Goal: Information Seeking & Learning: Learn about a topic

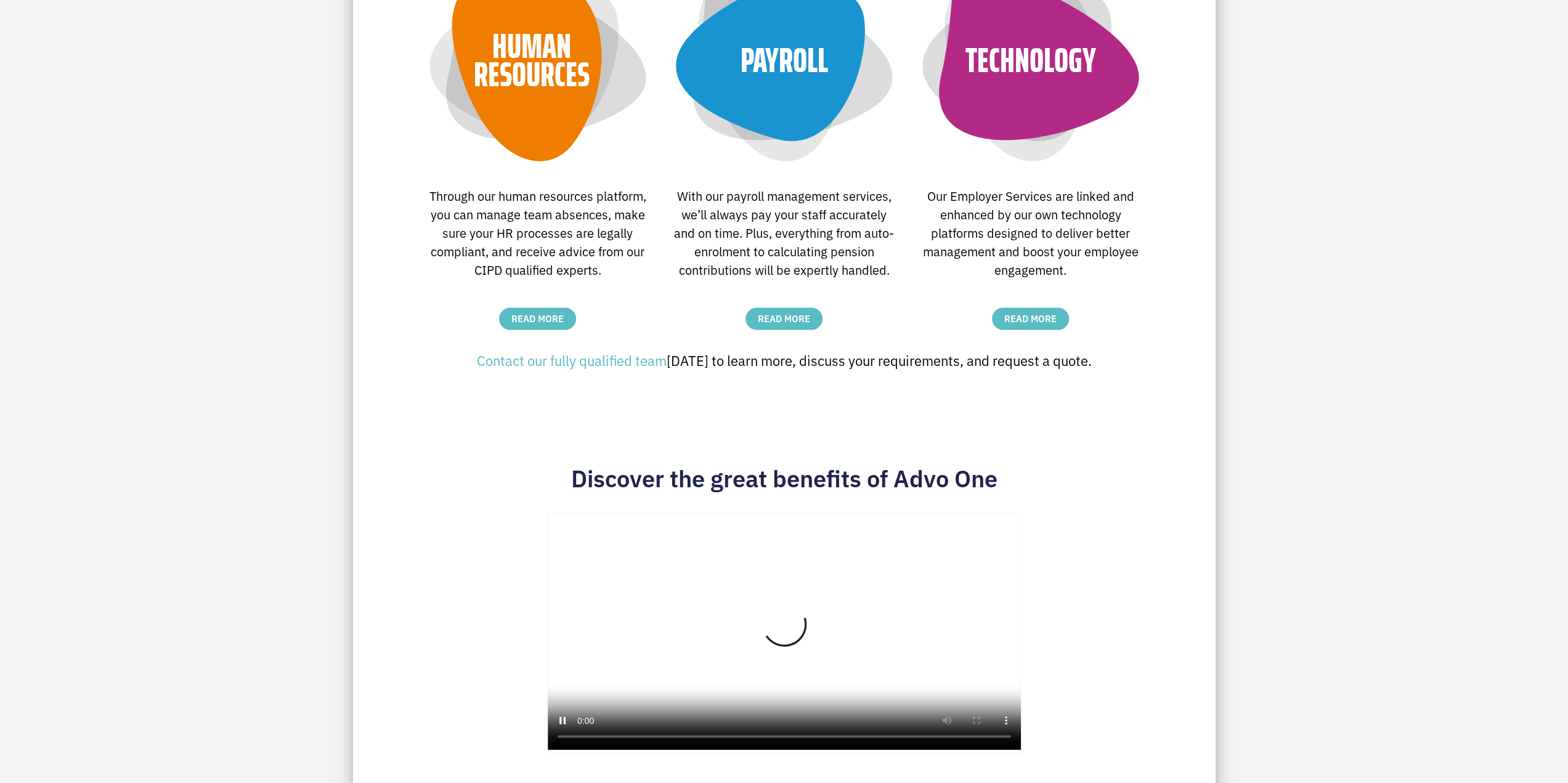
scroll to position [2112, 0]
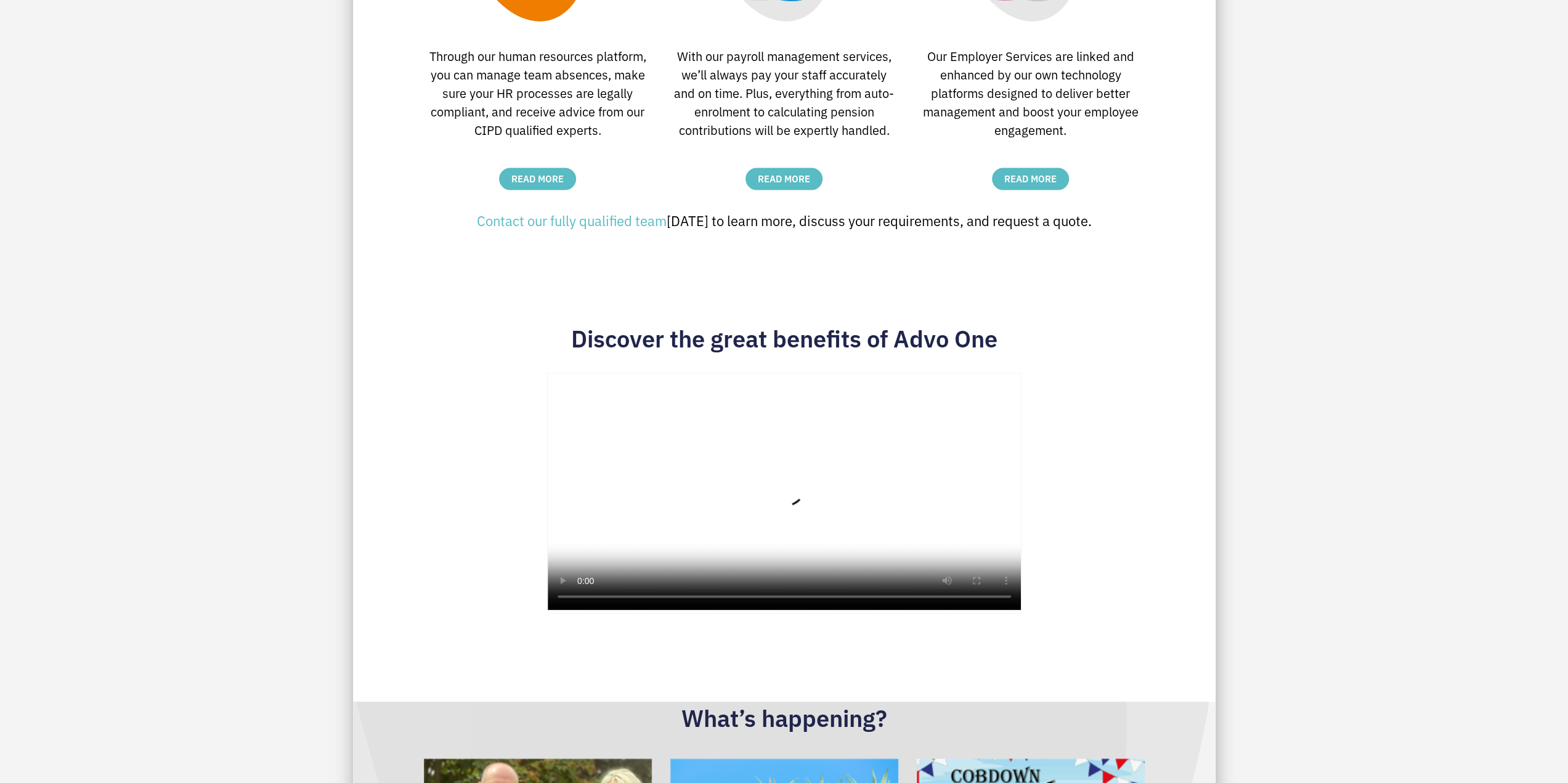
drag, startPoint x: 1561, startPoint y: 490, endPoint x: 1540, endPoint y: 266, distance: 225.0
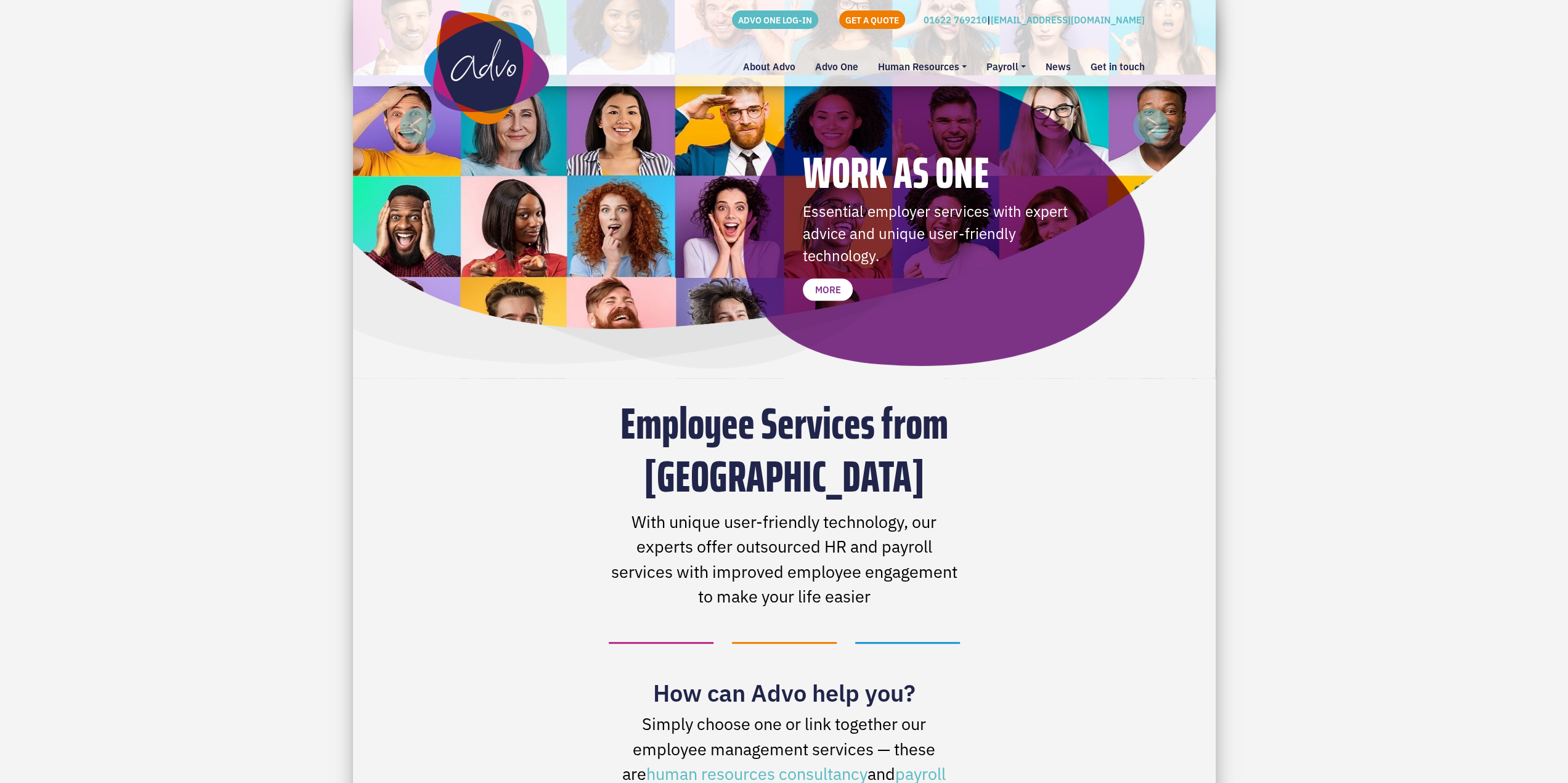
scroll to position [205, 0]
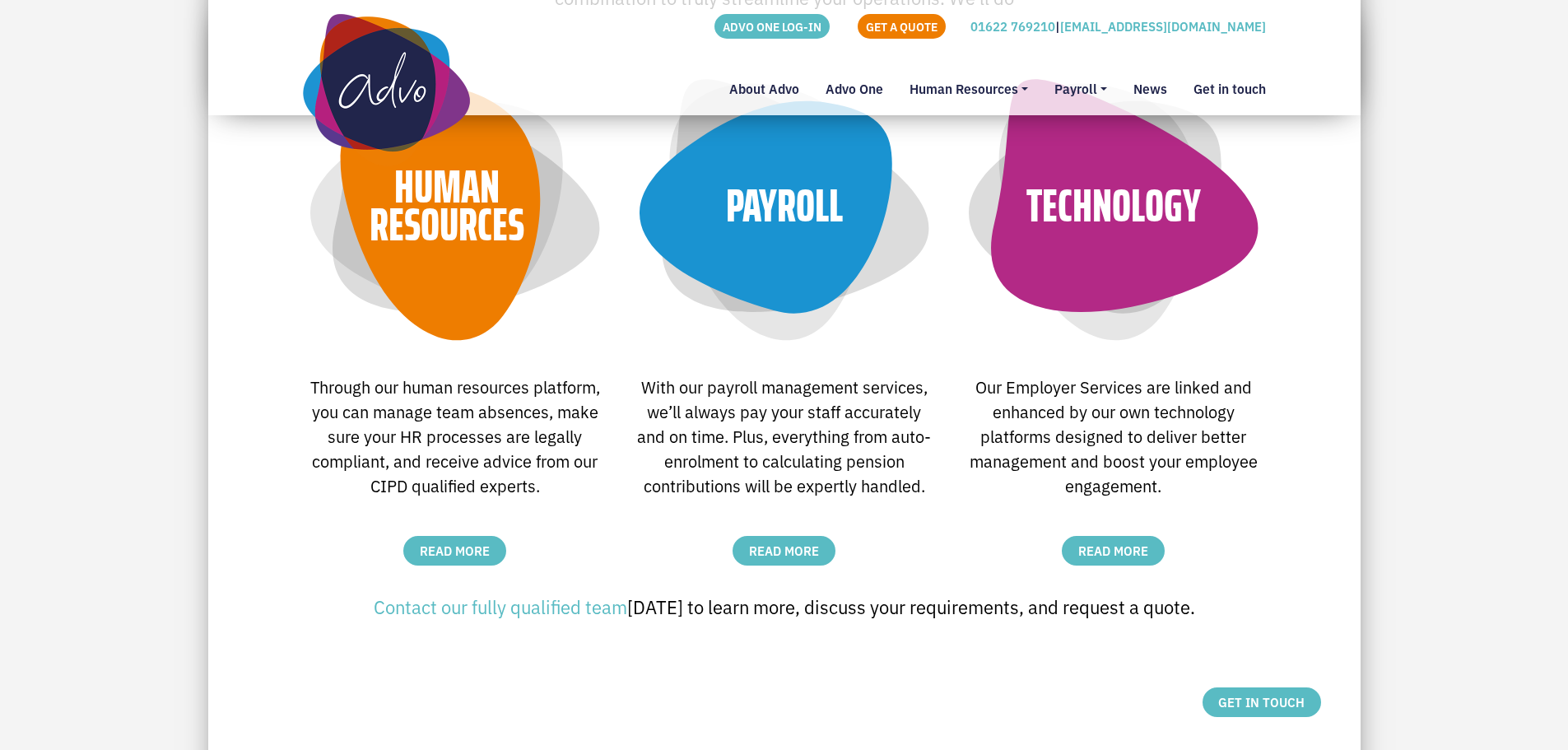
scroll to position [2456, 0]
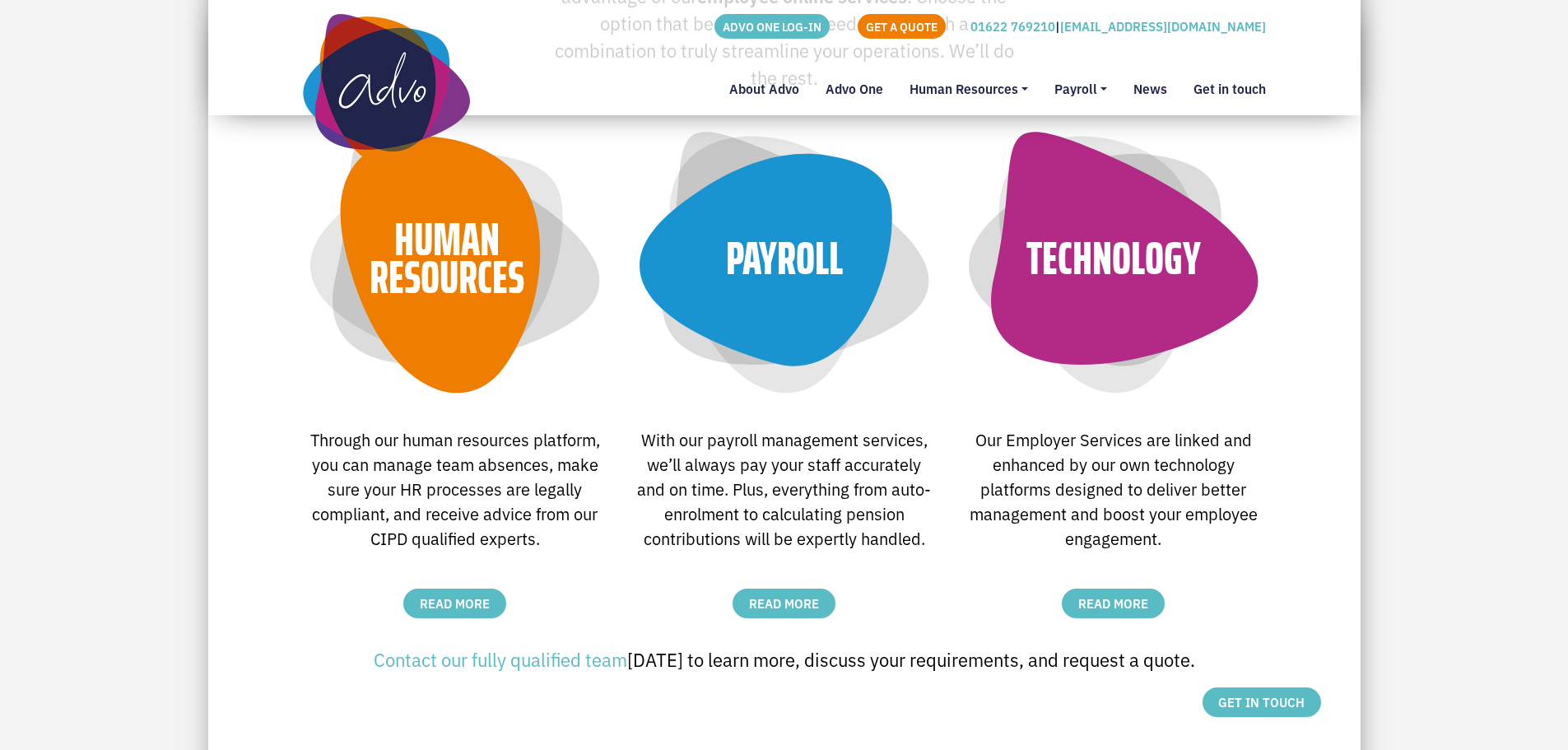
click at [1565, 50] on body "ADVO ONE LOG-IN GET A QUOTE 01622 769210 | info@advo.co.uk About Advo Advo One …" at bounding box center [784, 97] width 1568 height 5108
click at [1558, 40] on body "ADVO ONE LOG-IN GET A QUOTE 01622 769210 | info@advo.co.uk About Advo Advo One …" at bounding box center [784, 97] width 1568 height 5108
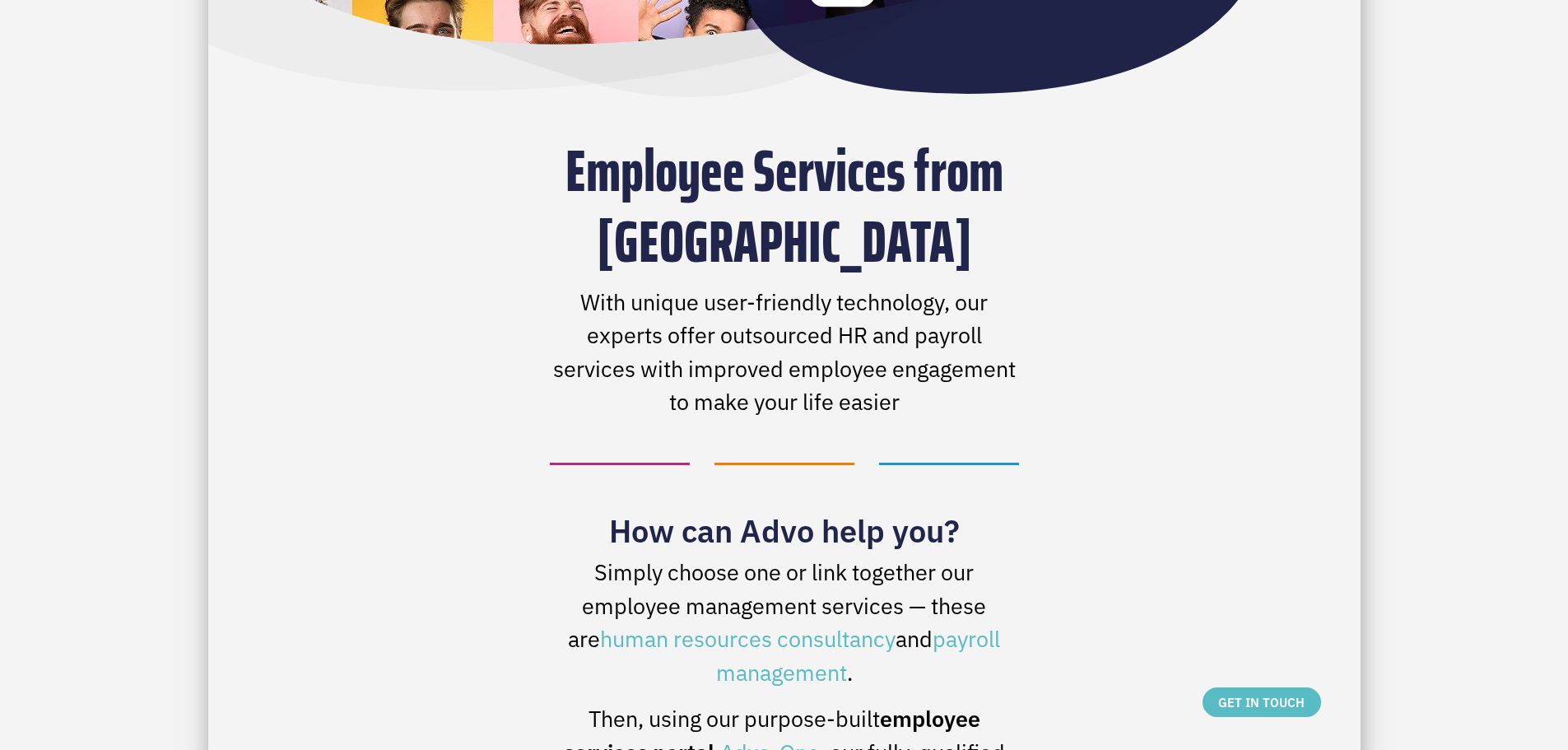
scroll to position [745, 0]
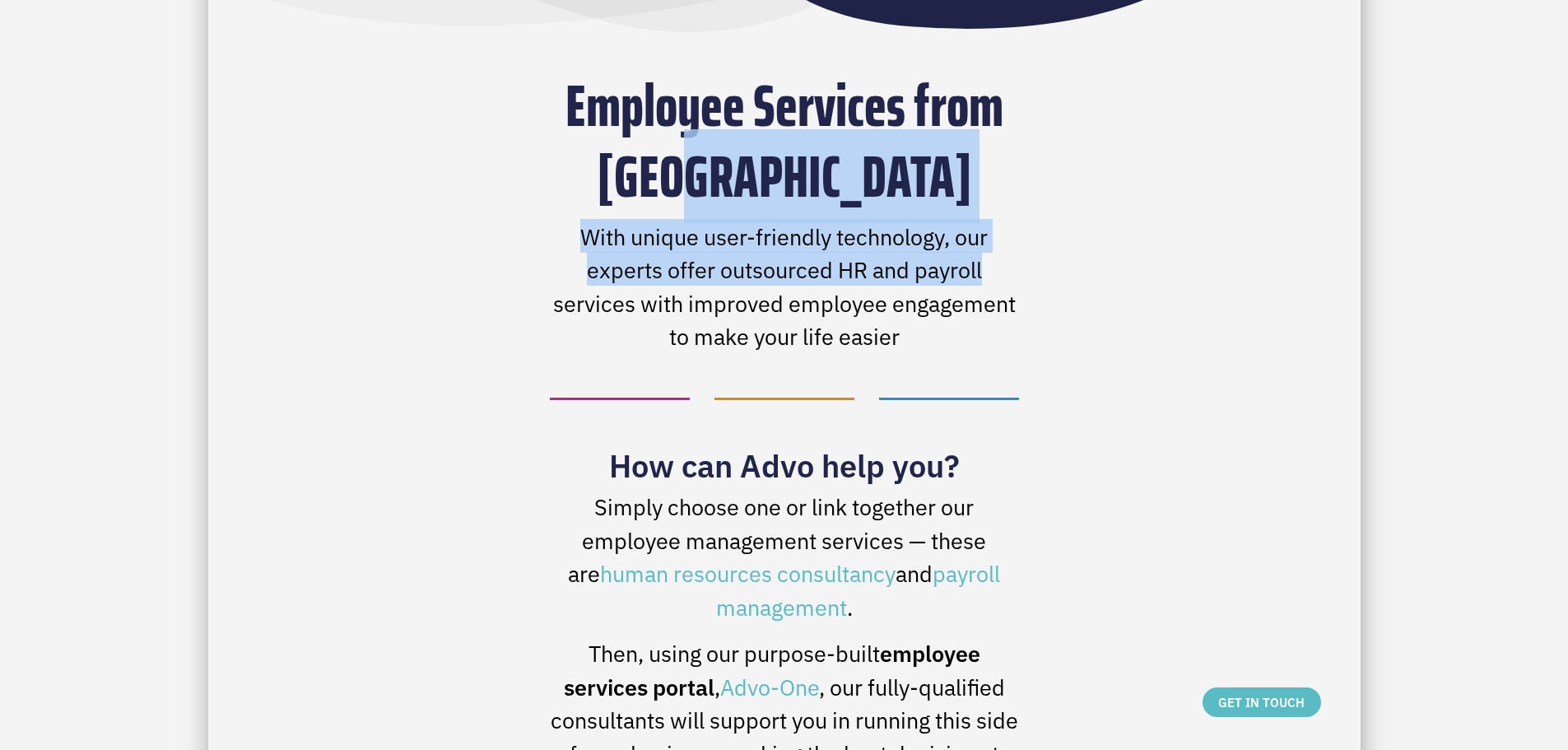
drag, startPoint x: 1545, startPoint y: 186, endPoint x: 1541, endPoint y: 258, distance: 72.1
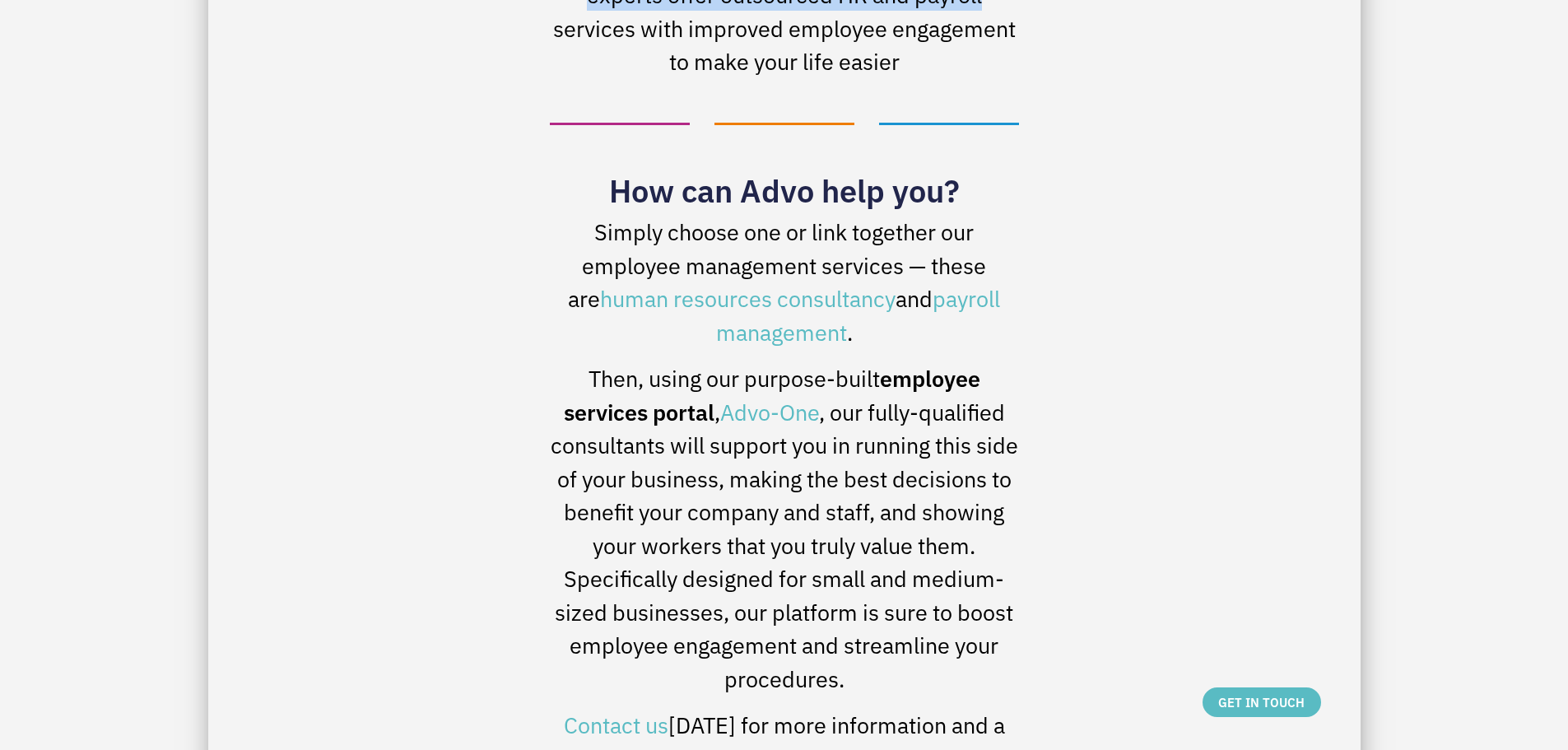
scroll to position [1026, 0]
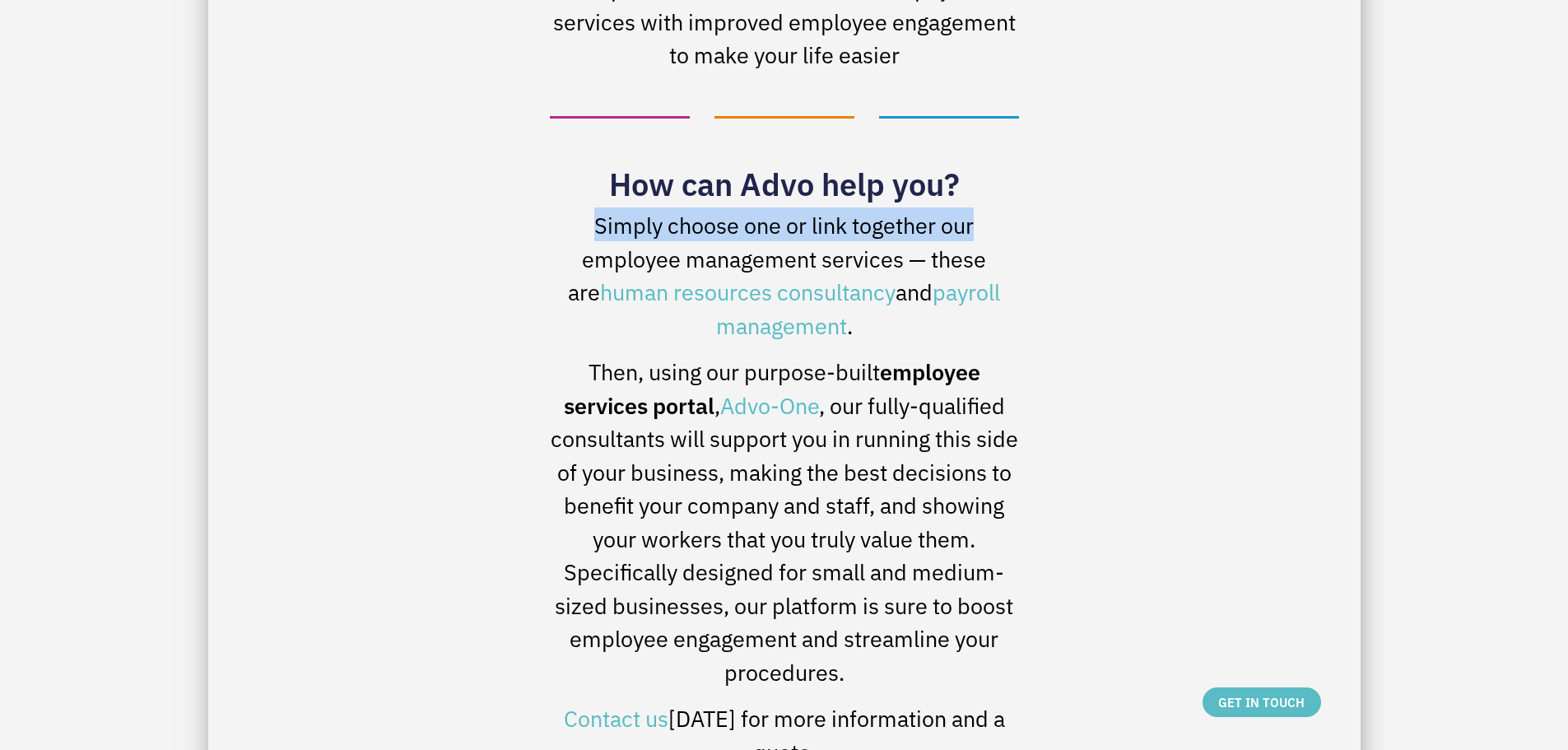
drag, startPoint x: 1567, startPoint y: 239, endPoint x: 1552, endPoint y: 164, distance: 76.5
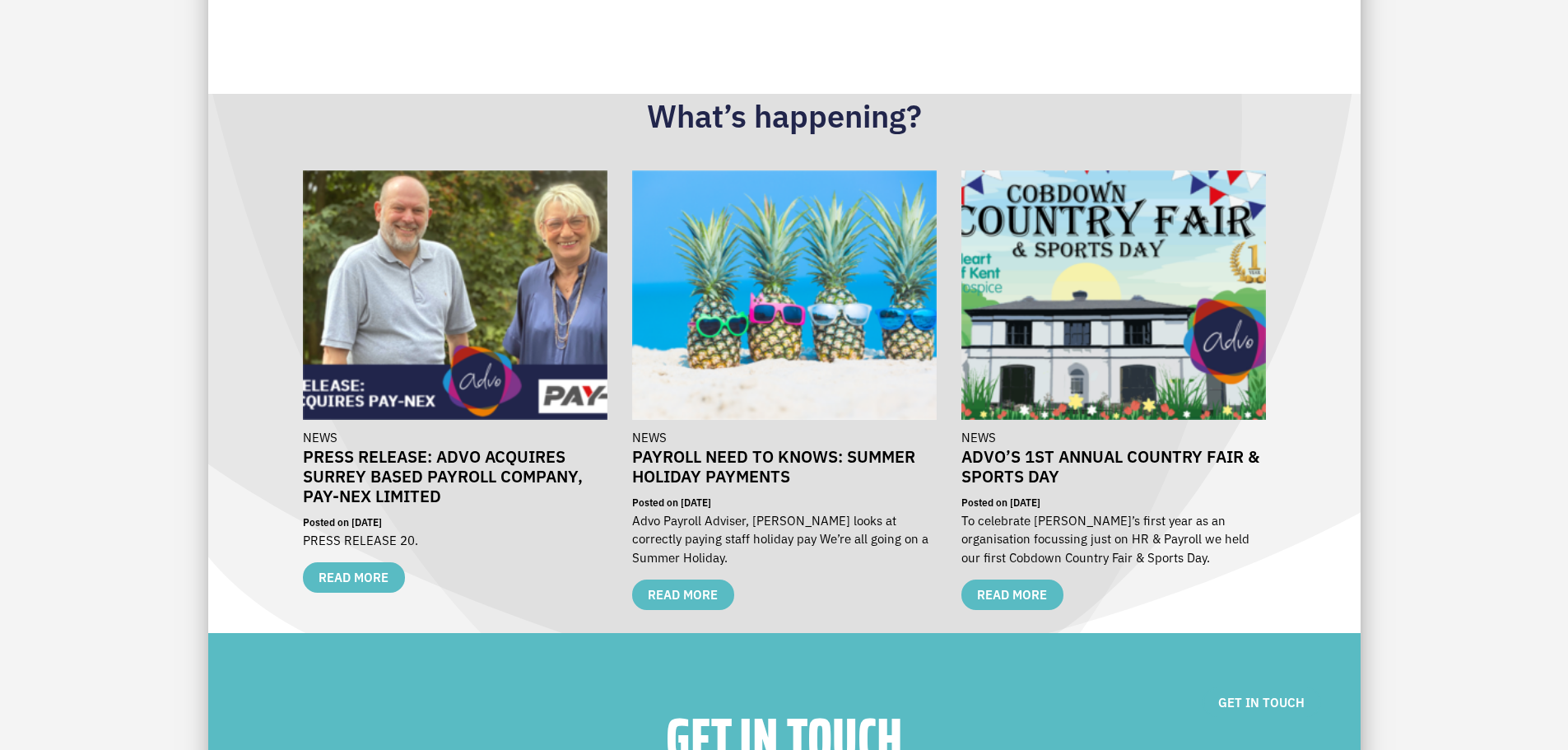
scroll to position [3669, 0]
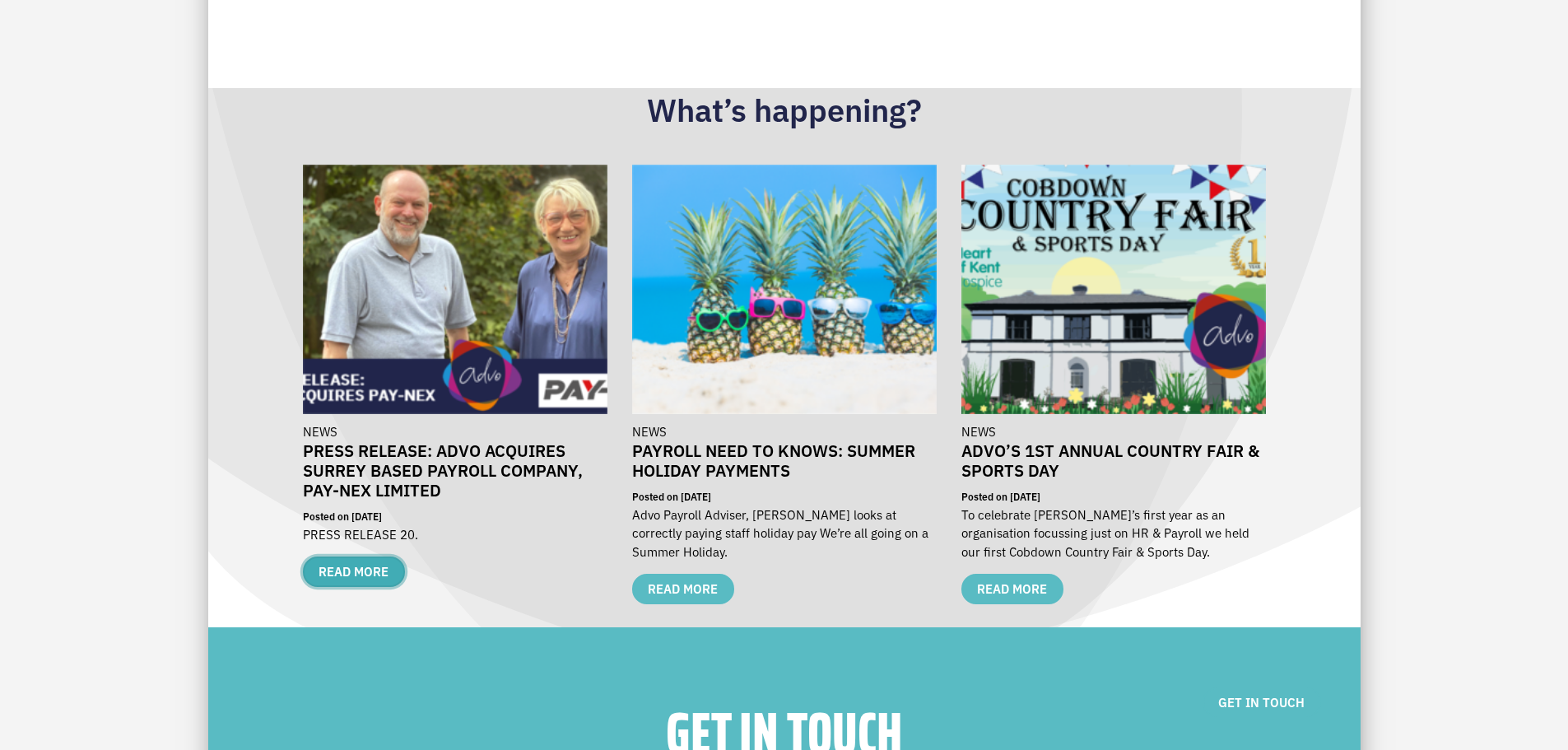
click at [366, 586] on link "READ MORE" at bounding box center [354, 571] width 102 height 29
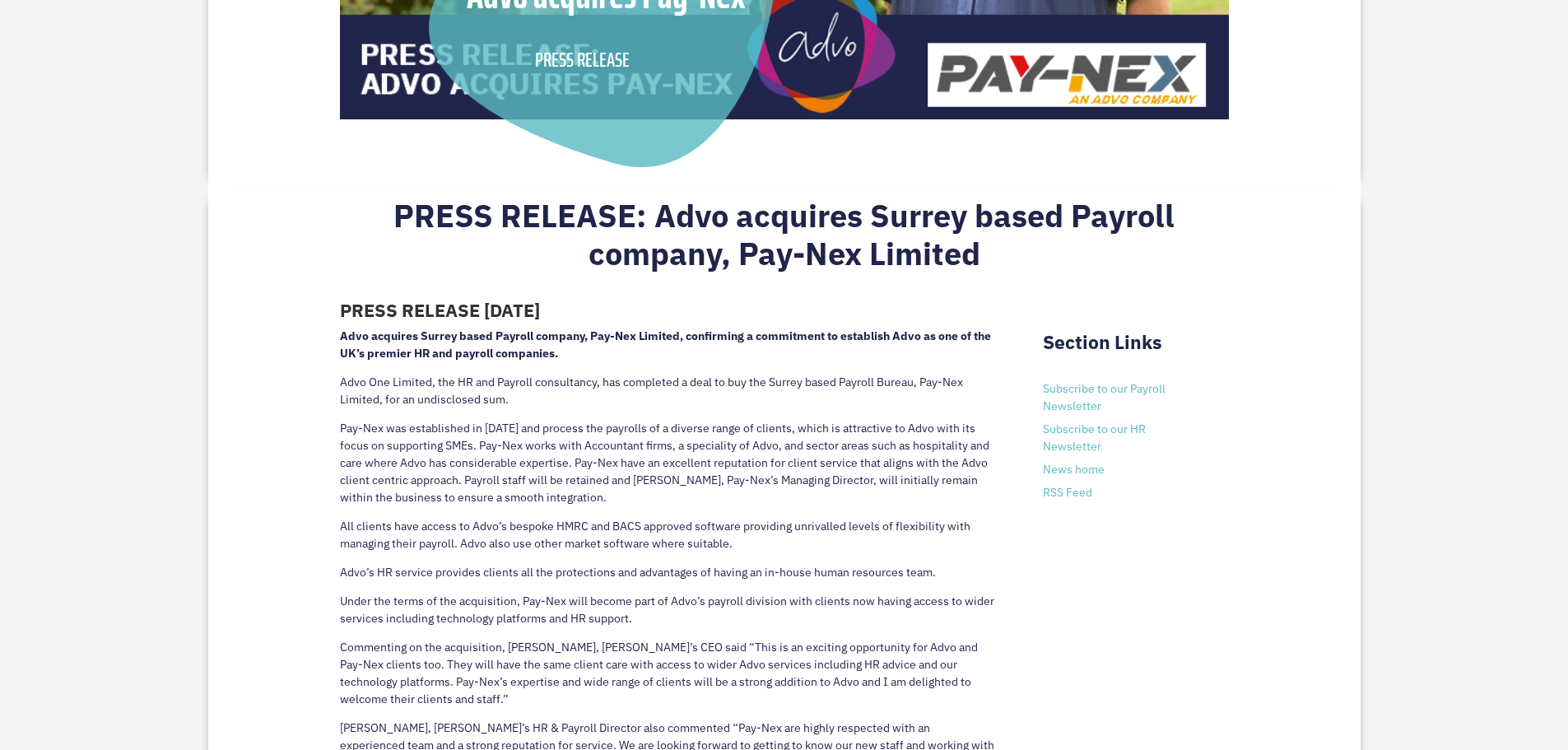
scroll to position [690, 0]
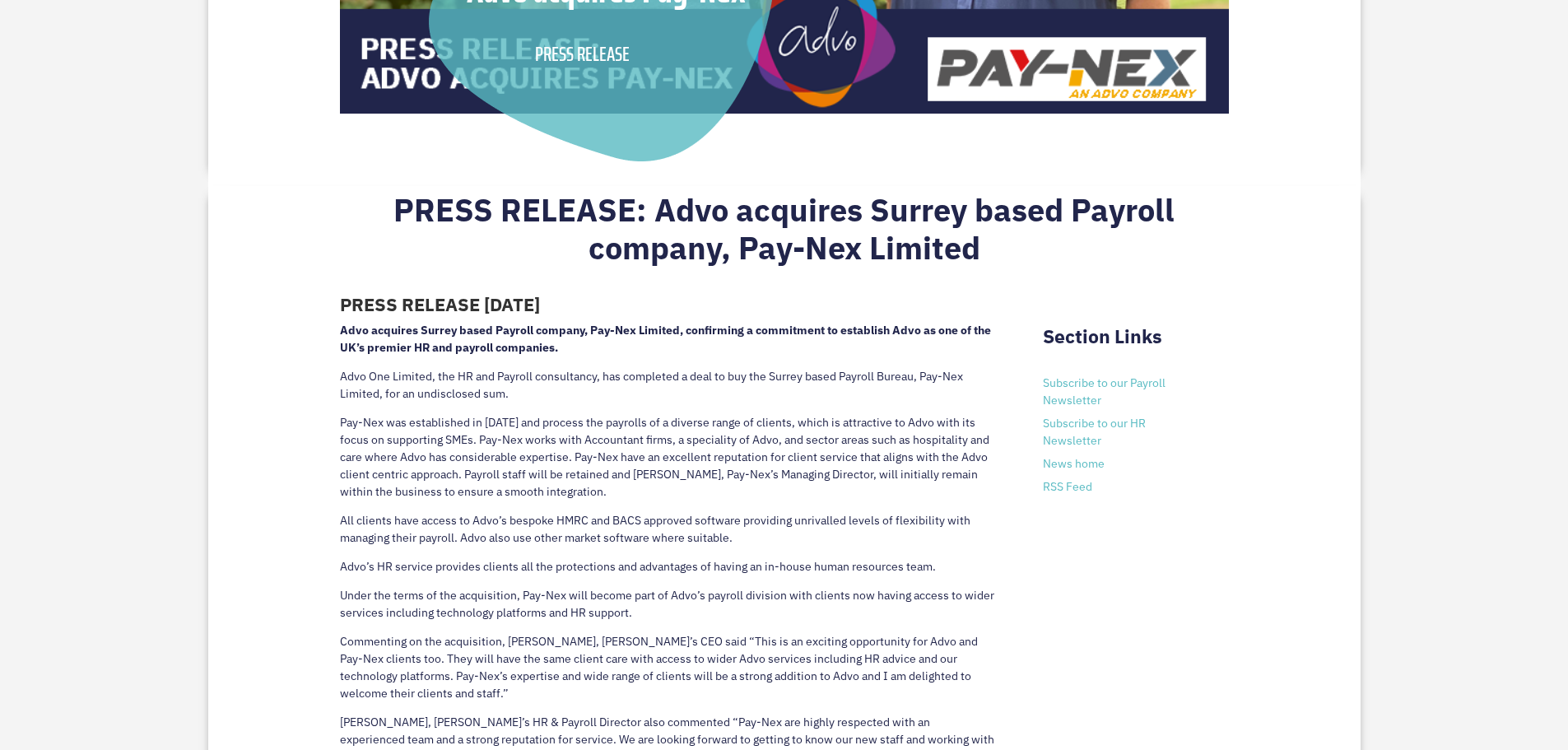
click at [1195, 425] on li "Subscribe to our HR Newsletter" at bounding box center [1122, 432] width 160 height 35
click at [940, 544] on p "All clients have access to Advo’s bespoke HMRC and BACS approved software provi…" at bounding box center [667, 534] width 654 height 46
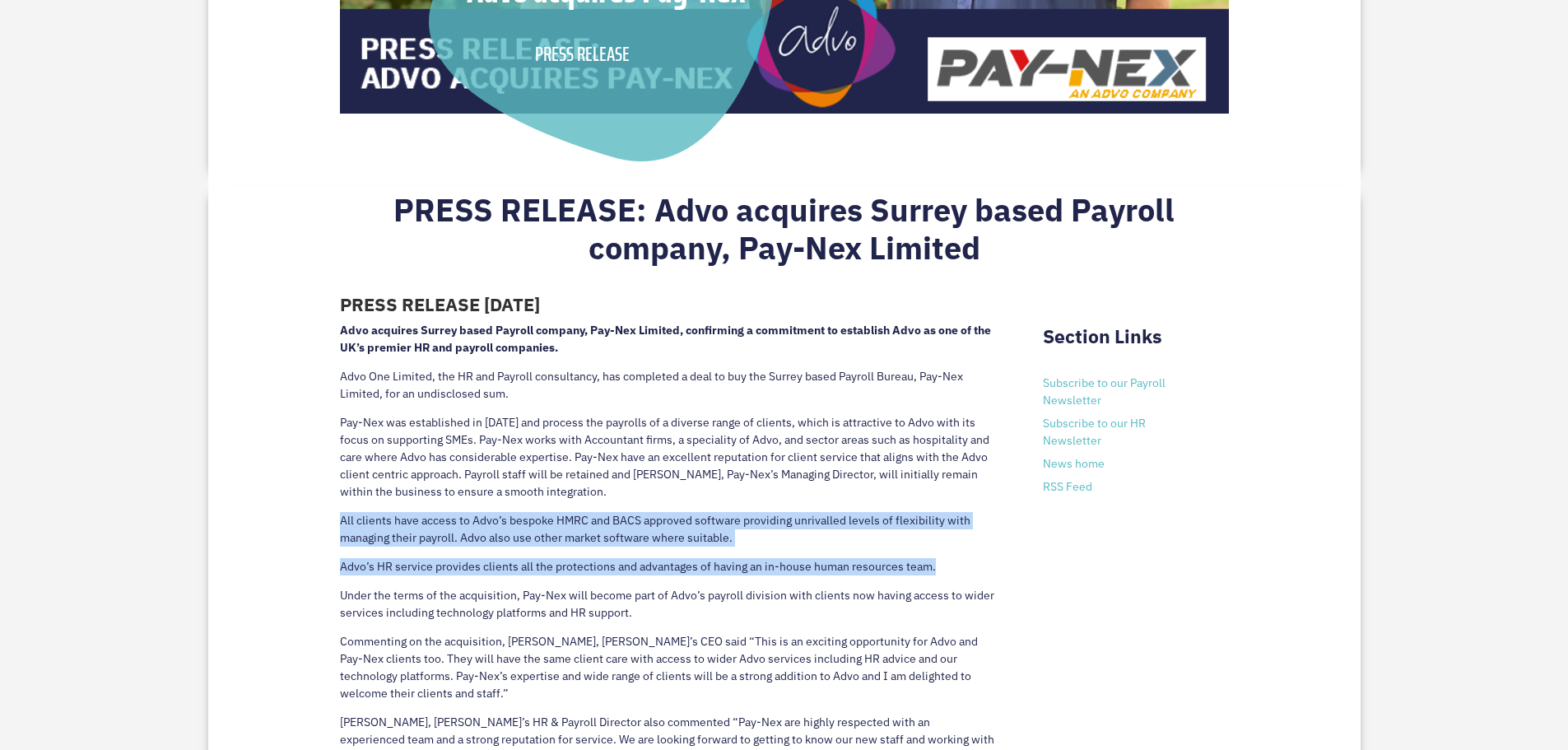
drag, startPoint x: 938, startPoint y: 565, endPoint x: 340, endPoint y: 519, distance: 599.8
click at [340, 519] on div "PRESS RELEASE [DATE] Advo acquires Surrey based Payroll company, Pay-Nex Limite…" at bounding box center [667, 720] width 654 height 873
copy div "All clients have access to Advo’s bespoke HMRC and BACS approved software provi…"
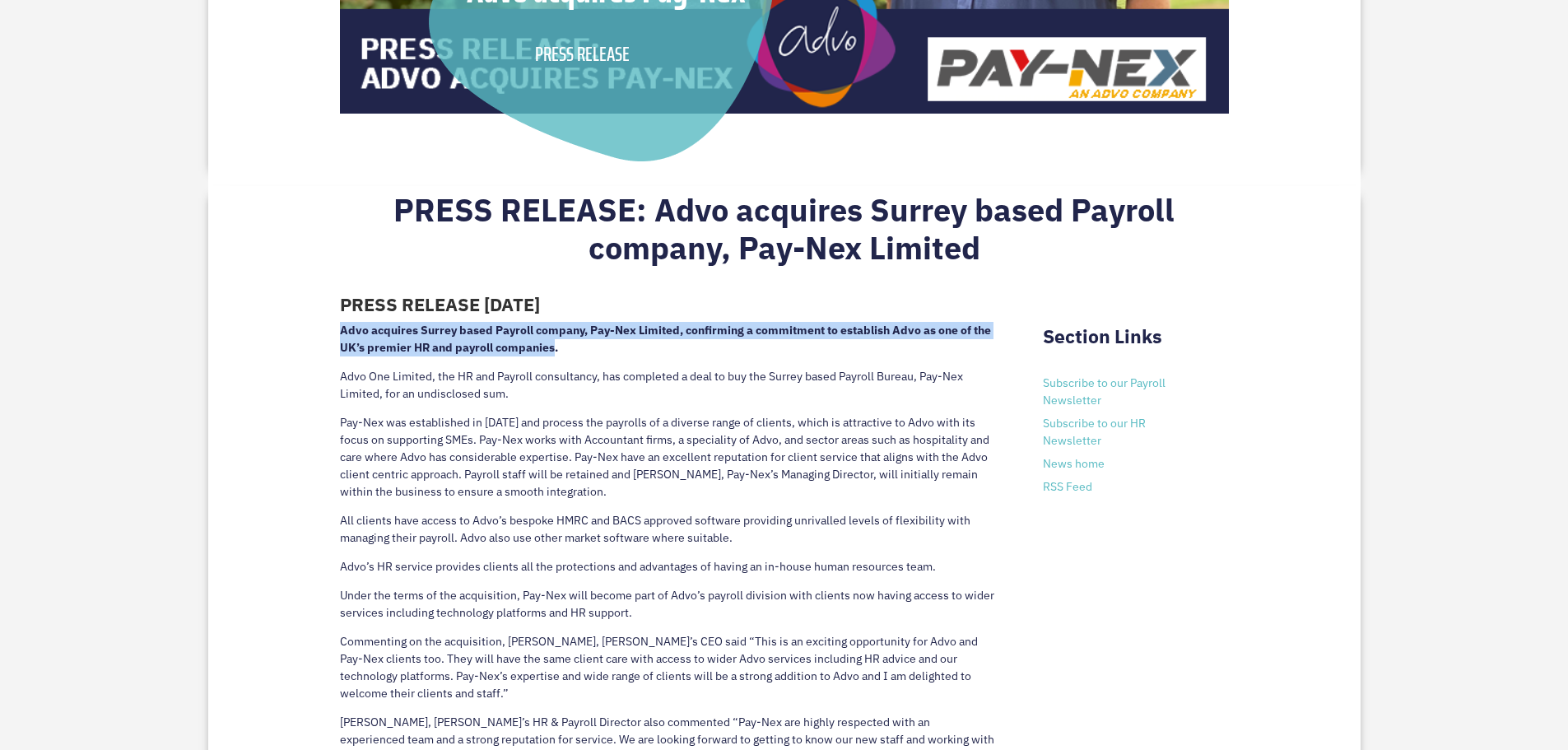
drag, startPoint x: 341, startPoint y: 332, endPoint x: 553, endPoint y: 347, distance: 212.5
click at [553, 347] on strong "Advo acquires Surrey based Payroll company, Pay-Nex Limited, confirming a commi…" at bounding box center [665, 338] width 651 height 32
copy strong "Advo acquires Surrey based Payroll company, Pay-Nex Limited, confirming a commi…"
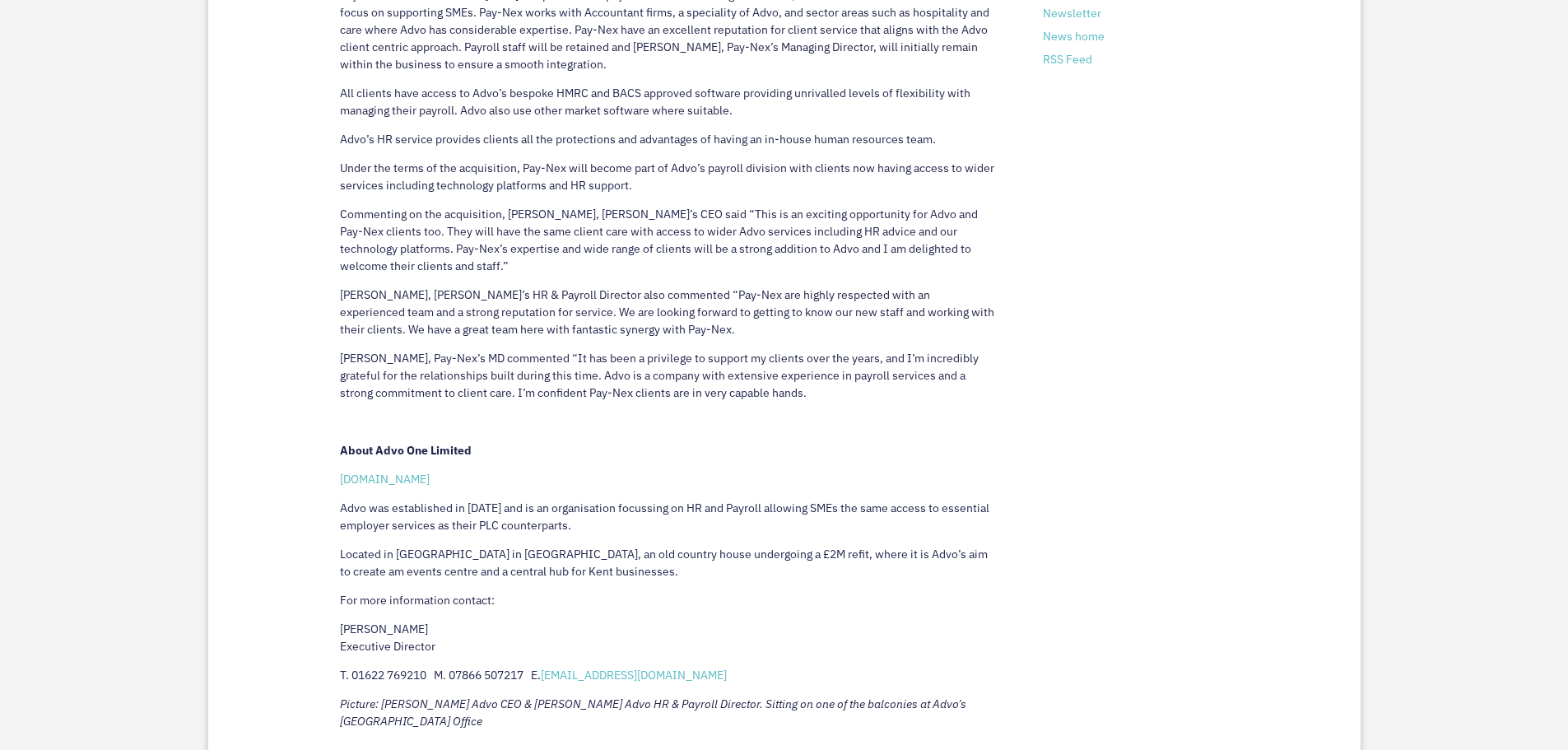
scroll to position [0, 0]
